Goal: Information Seeking & Learning: Learn about a topic

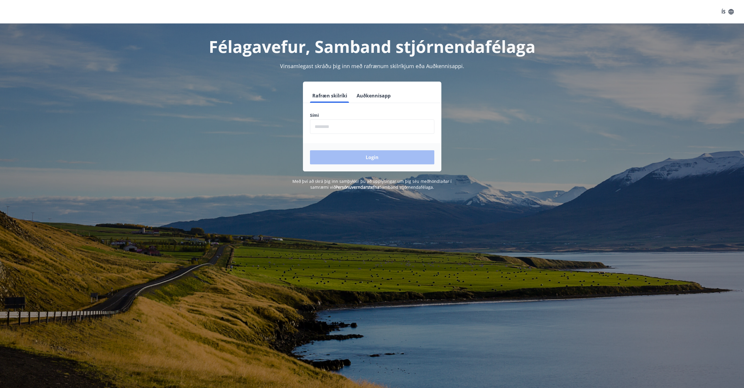
click at [314, 125] on input "phone" at bounding box center [372, 126] width 124 height 14
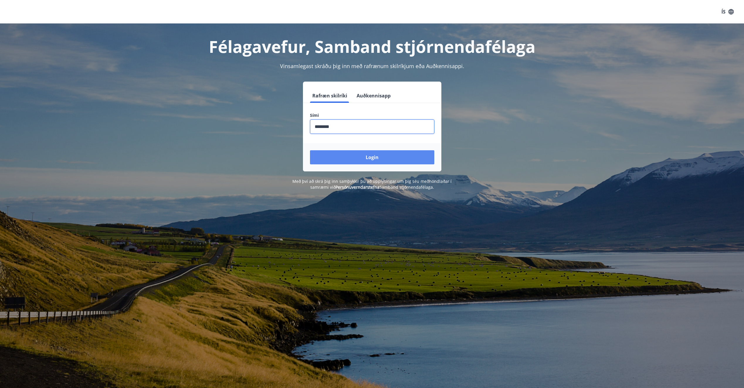
type input "********"
click at [392, 156] on button "Login" at bounding box center [372, 157] width 124 height 14
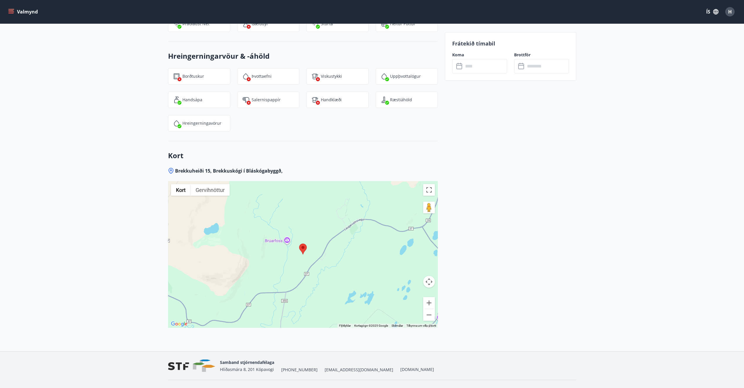
scroll to position [805, 0]
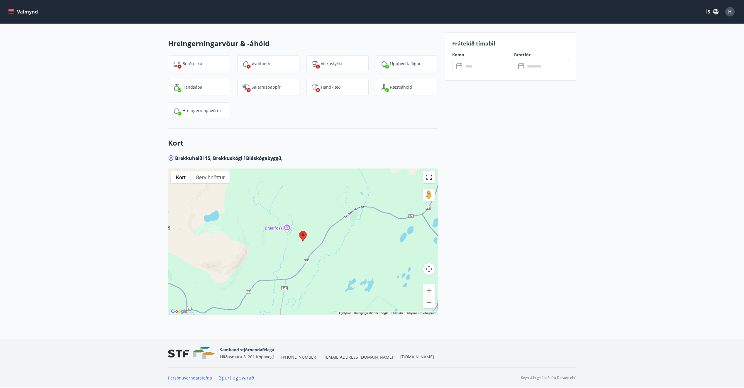
click at [430, 176] on button "Breyta yfirsýn á öllum skjánum" at bounding box center [429, 177] width 12 height 12
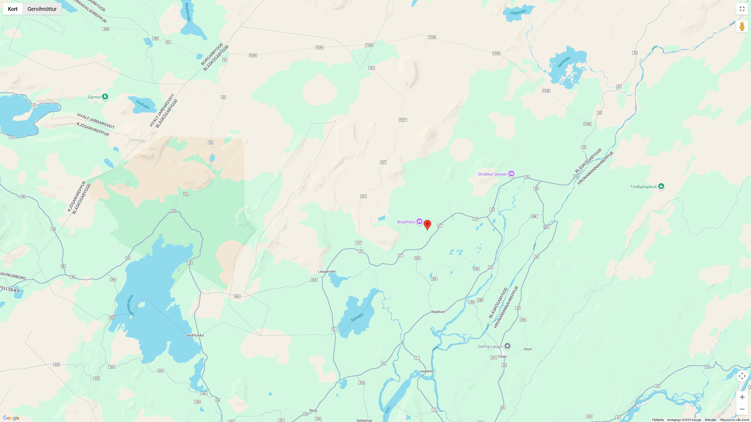
click at [47, 11] on button "Gervihnöttur" at bounding box center [42, 9] width 39 height 12
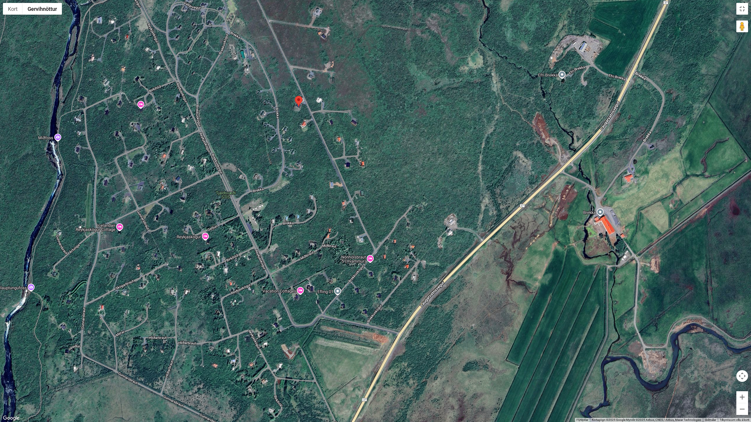
drag, startPoint x: 339, startPoint y: 63, endPoint x: 343, endPoint y: 137, distance: 74.0
click at [343, 137] on div at bounding box center [375, 211] width 751 height 422
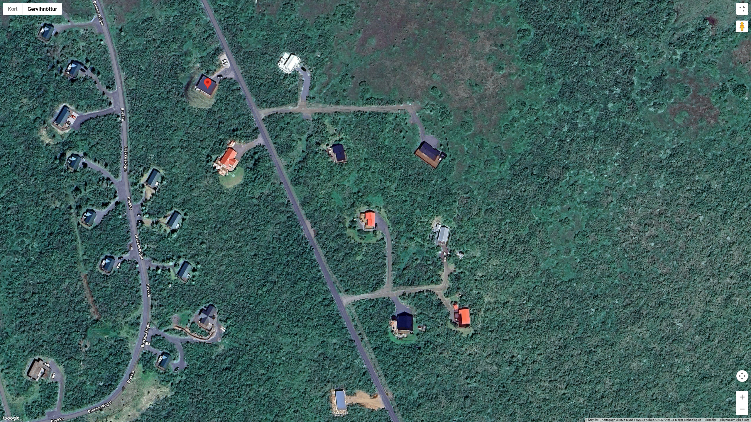
drag, startPoint x: 251, startPoint y: 132, endPoint x: 292, endPoint y: 193, distance: 74.4
click at [292, 193] on div at bounding box center [375, 211] width 751 height 422
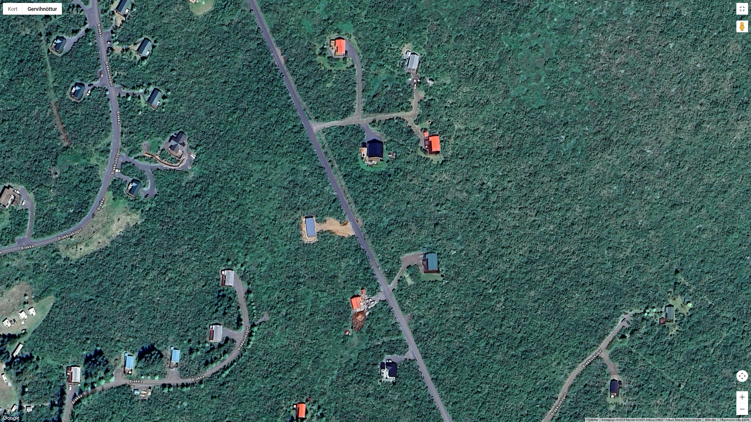
drag, startPoint x: 441, startPoint y: 369, endPoint x: 411, endPoint y: 195, distance: 176.3
click at [411, 195] on div at bounding box center [375, 211] width 751 height 422
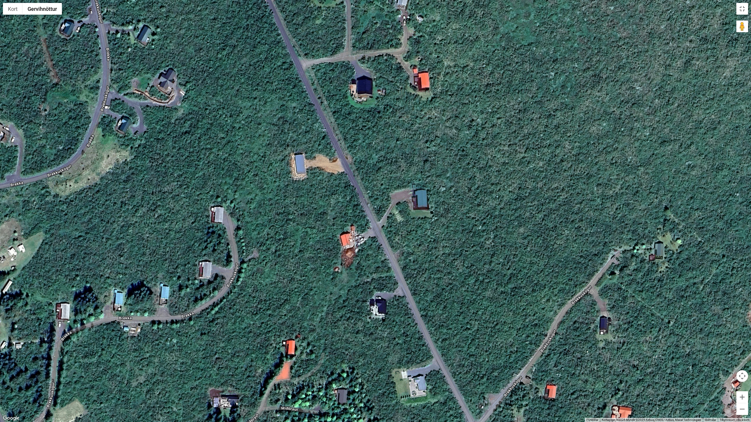
drag, startPoint x: 452, startPoint y: 361, endPoint x: 429, endPoint y: 209, distance: 153.2
click at [432, 249] on div at bounding box center [375, 211] width 751 height 422
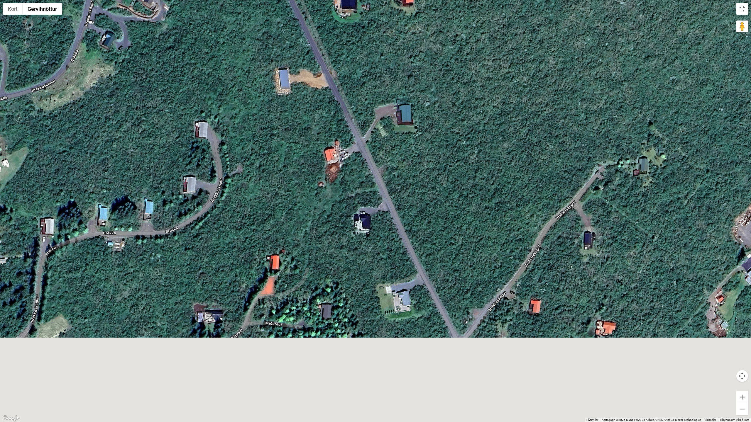
drag, startPoint x: 429, startPoint y: 209, endPoint x: 427, endPoint y: 199, distance: 10.4
click at [428, 200] on div at bounding box center [375, 211] width 751 height 422
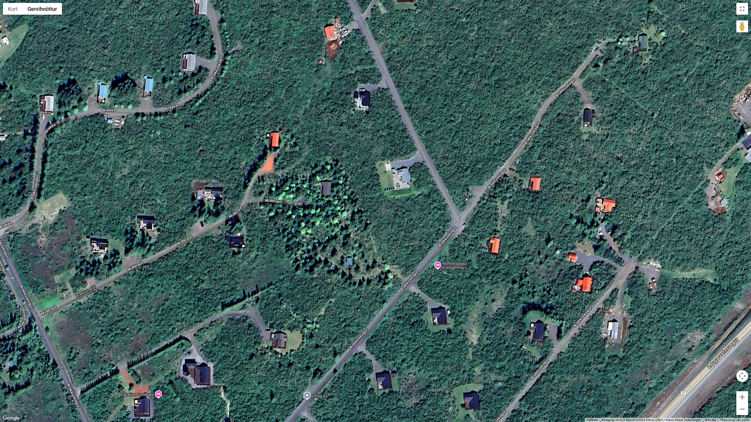
drag, startPoint x: 471, startPoint y: 332, endPoint x: 475, endPoint y: 209, distance: 122.7
click at [474, 213] on div at bounding box center [375, 211] width 751 height 422
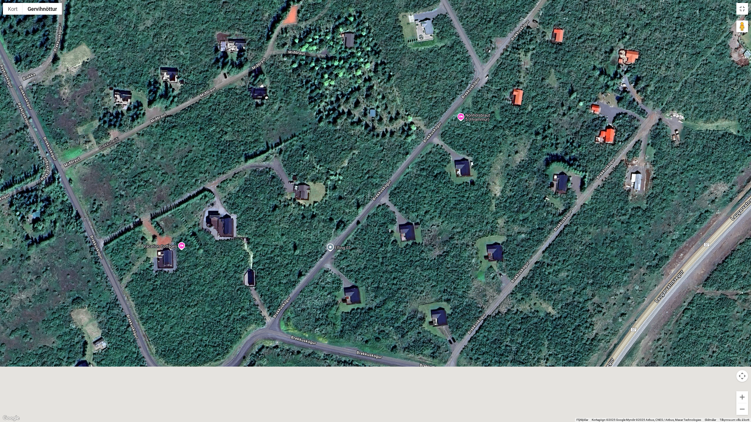
drag, startPoint x: 450, startPoint y: 344, endPoint x: 478, endPoint y: 199, distance: 147.4
click at [474, 211] on div at bounding box center [375, 211] width 751 height 422
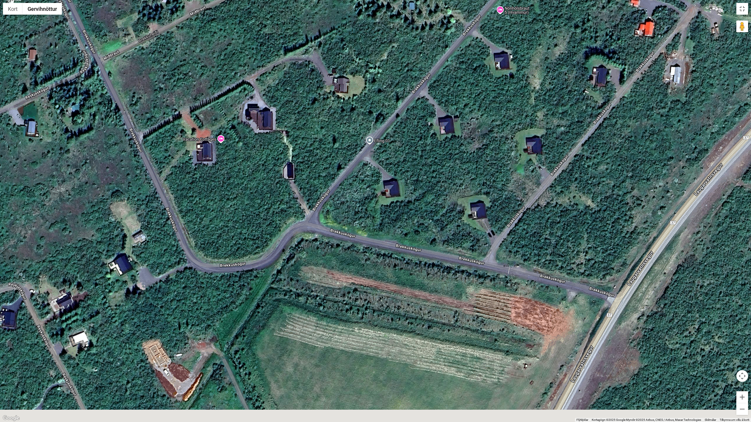
drag, startPoint x: 444, startPoint y: 310, endPoint x: 488, endPoint y: 208, distance: 111.1
click at [481, 217] on div at bounding box center [375, 211] width 751 height 422
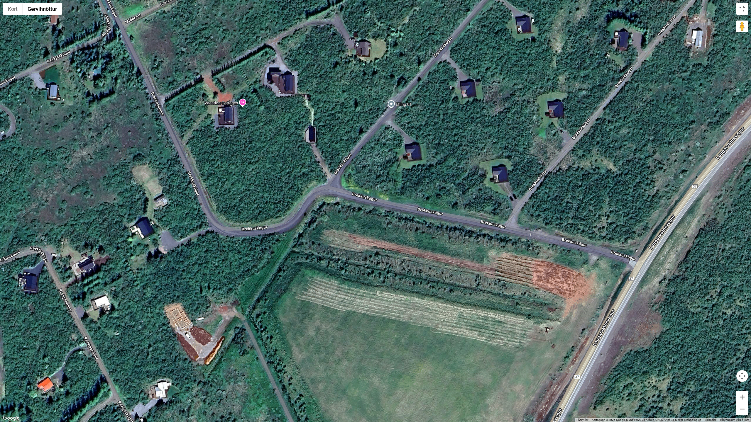
click at [491, 203] on div at bounding box center [375, 211] width 751 height 422
click at [743, 10] on button "Breyta yfirsýn á öllum skjánum" at bounding box center [742, 9] width 12 height 12
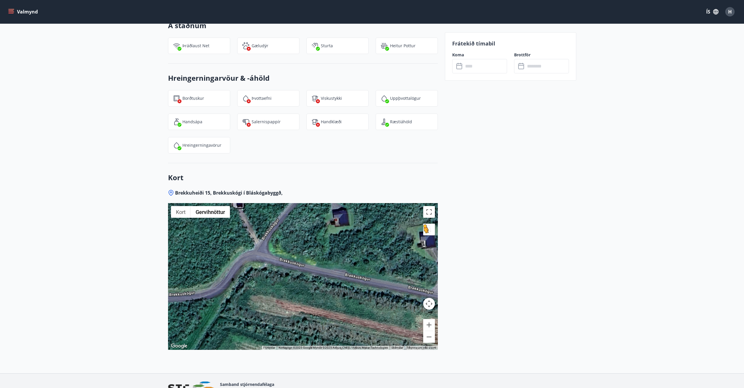
click at [428, 231] on button "Dragðu Þránd á kortið til að opna Street View" at bounding box center [429, 230] width 12 height 12
click at [399, 256] on div at bounding box center [303, 276] width 270 height 147
click at [431, 231] on button "Dragðu Þránd á kortið til að opna Street View" at bounding box center [429, 230] width 12 height 12
click at [429, 231] on button "Dragðu Þránd á kortið til að opna Street View" at bounding box center [429, 230] width 12 height 12
click at [386, 279] on div at bounding box center [303, 276] width 270 height 147
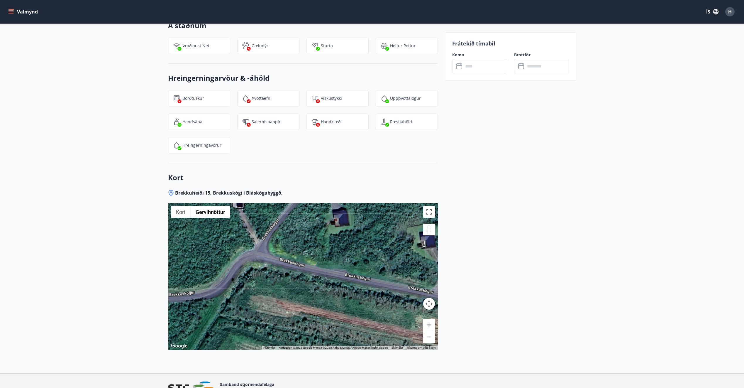
drag, startPoint x: 426, startPoint y: 228, endPoint x: 391, endPoint y: 243, distance: 38.1
click at [391, 243] on div "Ýttu á Alt + Enter til að draga með lyklaborðinu. Notaðu örvalyklana til að fær…" at bounding box center [303, 276] width 270 height 147
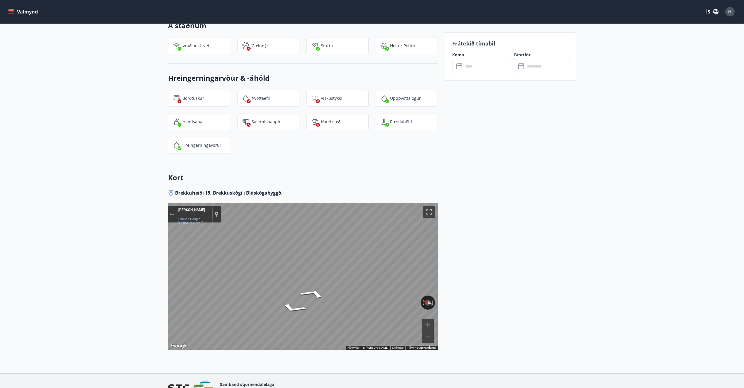
drag, startPoint x: 465, startPoint y: 280, endPoint x: 316, endPoint y: 290, distance: 149.4
click at [316, 290] on div "Kort" at bounding box center [303, 276] width 270 height 147
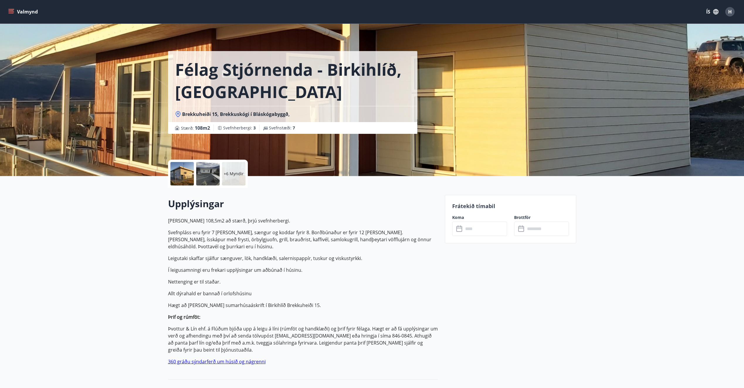
click at [208, 179] on div at bounding box center [207, 173] width 23 height 23
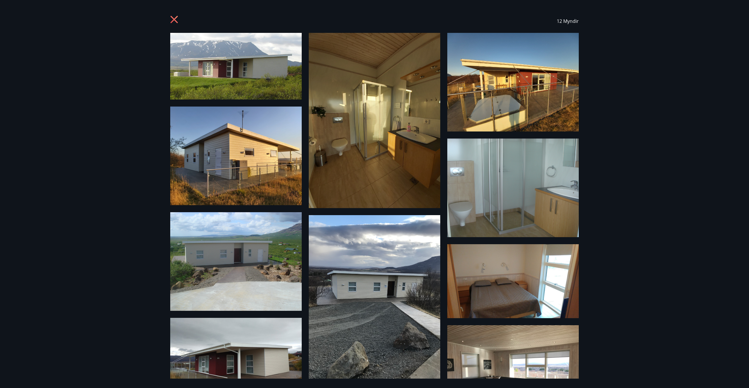
click at [177, 21] on icon at bounding box center [174, 20] width 9 height 9
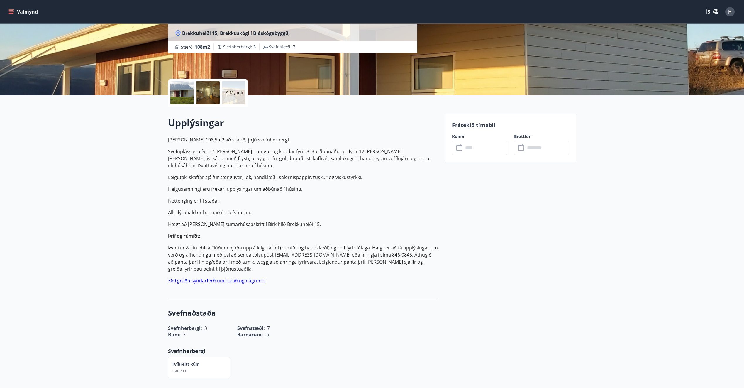
scroll to position [59, 0]
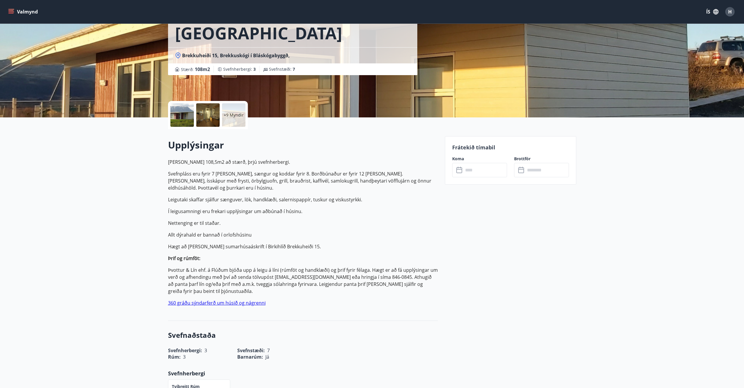
click at [235, 302] on link "360 gráðu sýndarferð um húsið og nágrenni" at bounding box center [217, 303] width 98 height 6
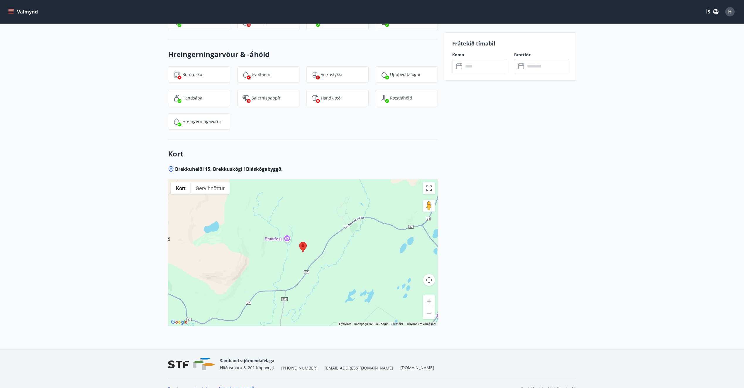
scroll to position [805, 0]
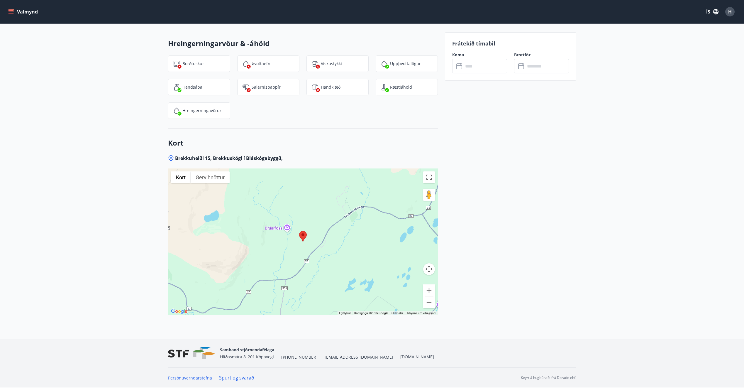
click at [298, 246] on div at bounding box center [303, 241] width 270 height 147
click at [430, 177] on button "Breyta yfirsýn á öllum skjánum" at bounding box center [429, 177] width 12 height 12
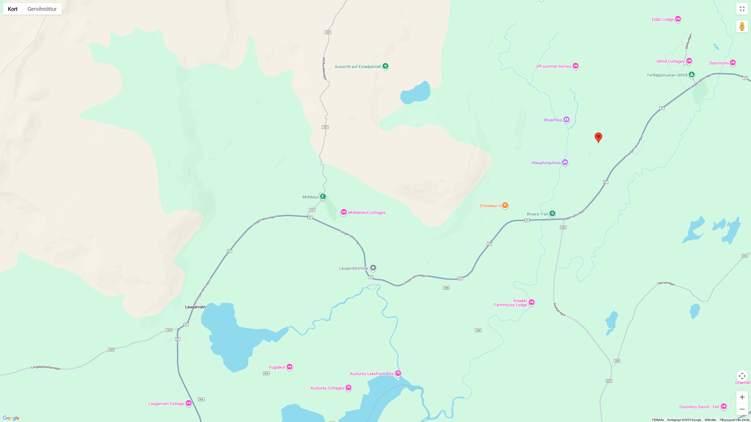
drag, startPoint x: 157, startPoint y: 305, endPoint x: 208, endPoint y: 261, distance: 68.0
click at [208, 261] on div at bounding box center [375, 211] width 751 height 422
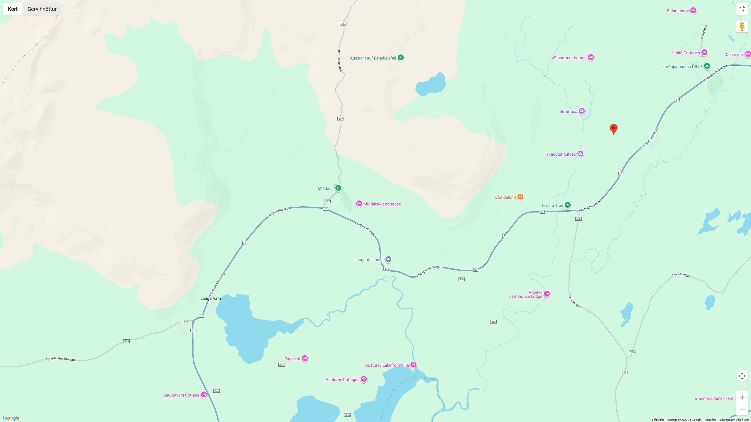
click at [44, 11] on button "Gervihnöttur" at bounding box center [42, 9] width 39 height 12
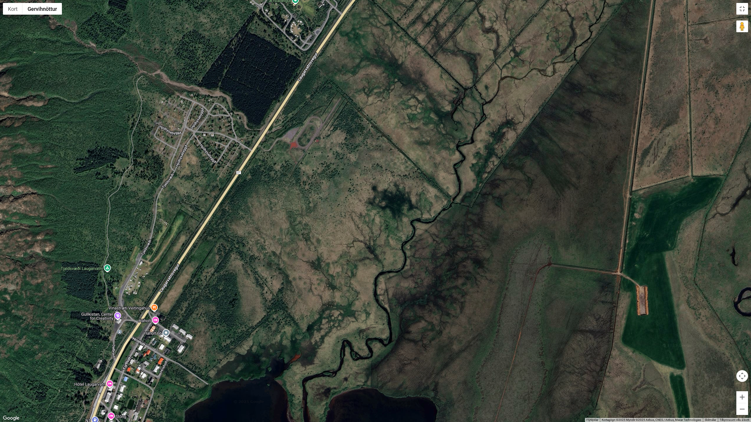
drag, startPoint x: 101, startPoint y: 274, endPoint x: 160, endPoint y: 230, distance: 73.5
click at [161, 230] on div at bounding box center [375, 211] width 751 height 422
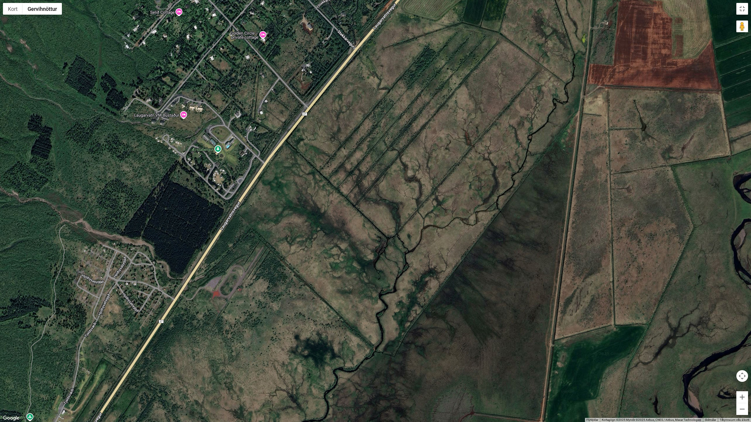
drag, startPoint x: 245, startPoint y: 98, endPoint x: 168, endPoint y: 251, distance: 171.6
click at [168, 251] on div at bounding box center [375, 211] width 751 height 422
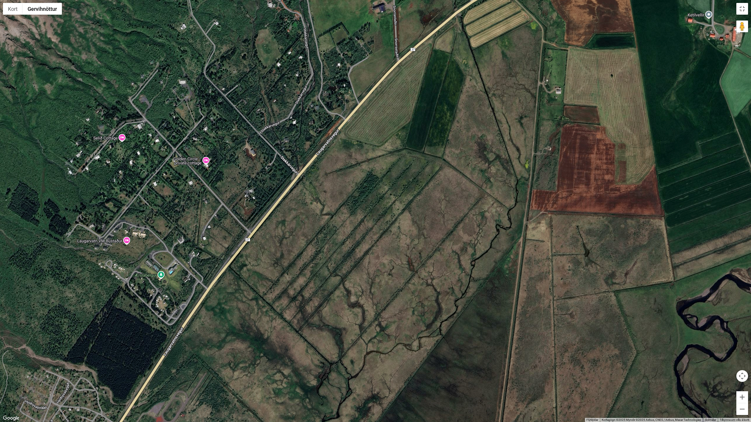
drag, startPoint x: 262, startPoint y: 85, endPoint x: 206, endPoint y: 212, distance: 138.6
click at [206, 212] on div at bounding box center [375, 211] width 751 height 422
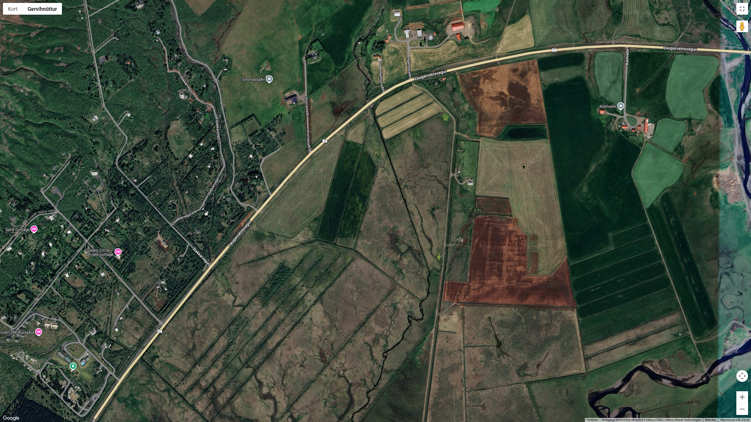
drag, startPoint x: 276, startPoint y: 133, endPoint x: 188, endPoint y: 223, distance: 125.9
click at [188, 225] on div at bounding box center [375, 211] width 751 height 422
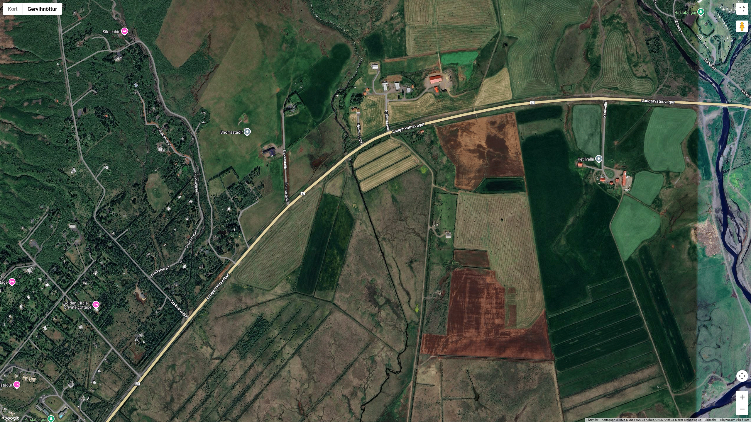
drag, startPoint x: 269, startPoint y: 153, endPoint x: 245, endPoint y: 205, distance: 56.8
click at [247, 207] on div at bounding box center [375, 211] width 751 height 422
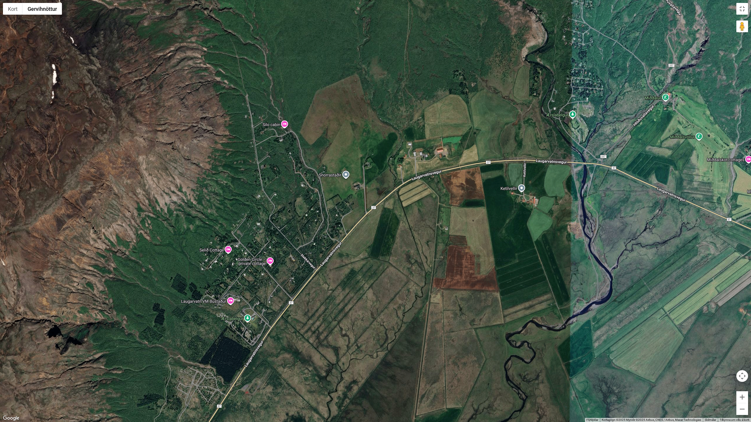
drag, startPoint x: 435, startPoint y: 192, endPoint x: 535, endPoint y: 201, distance: 100.5
click at [535, 201] on div at bounding box center [375, 211] width 751 height 422
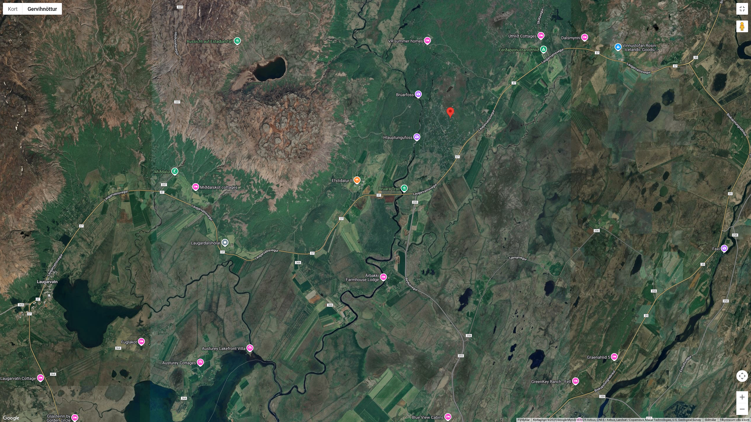
drag, startPoint x: 524, startPoint y: 170, endPoint x: 292, endPoint y: 185, distance: 232.2
click at [292, 185] on div at bounding box center [375, 211] width 751 height 422
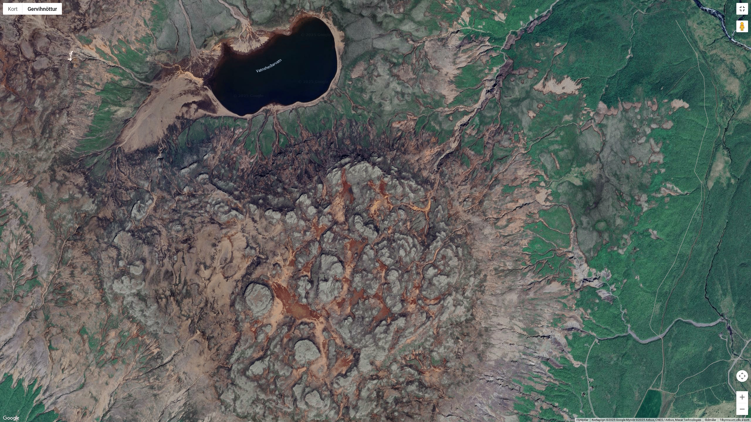
click at [744, 9] on button "Breyta yfirsýn á öllum skjánum" at bounding box center [742, 9] width 12 height 12
